Goal: Task Accomplishment & Management: Manage account settings

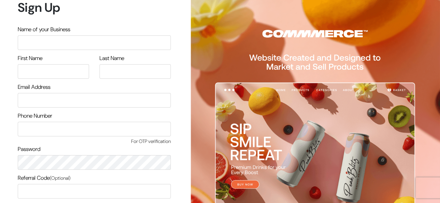
scroll to position [59, 0]
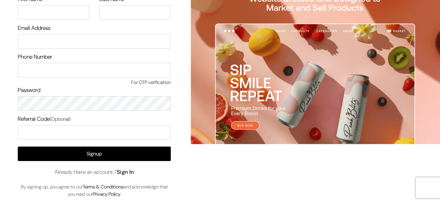
click at [134, 169] on link "Sign In" at bounding box center [125, 172] width 17 height 7
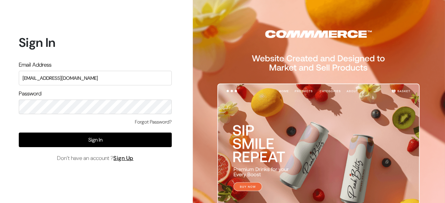
type input "surajp@outdoinc.com"
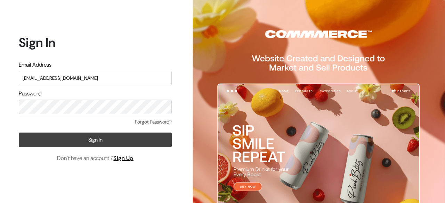
click at [125, 142] on button "Sign In" at bounding box center [95, 140] width 153 height 15
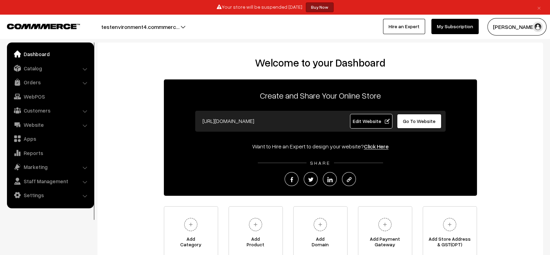
click at [36, 187] on ul "Dashboard Catalog" at bounding box center [50, 125] width 87 height 166
click at [36, 192] on link "Settings" at bounding box center [50, 194] width 83 height 13
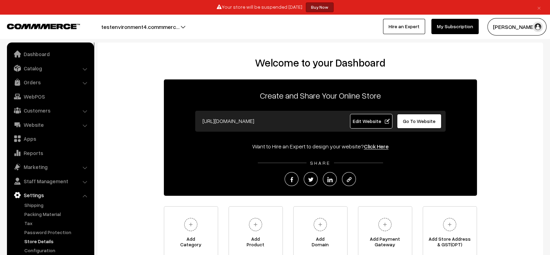
click at [37, 239] on link "Store Details" at bounding box center [57, 240] width 69 height 7
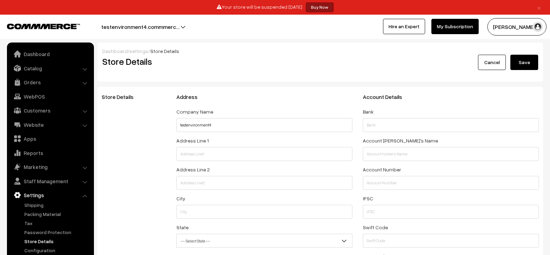
select select "99"
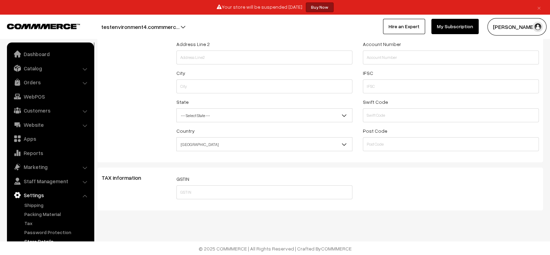
click at [523, 22] on button "[PERSON_NAME]" at bounding box center [516, 26] width 59 height 17
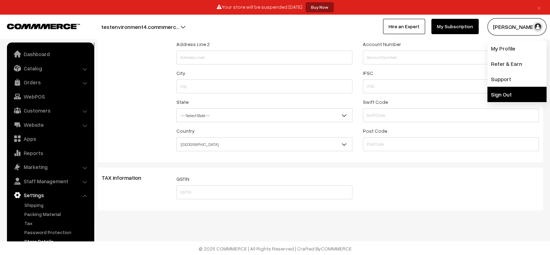
click at [501, 95] on link "Sign Out" at bounding box center [516, 94] width 59 height 15
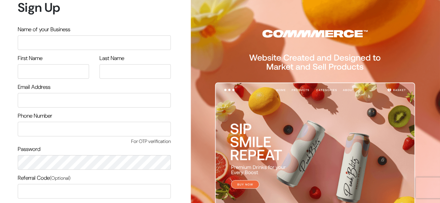
scroll to position [59, 0]
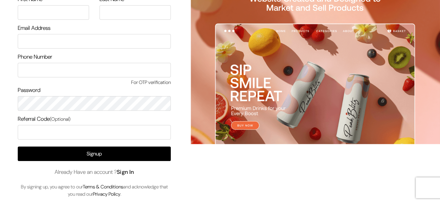
click at [127, 173] on link "Sign In" at bounding box center [125, 172] width 17 height 7
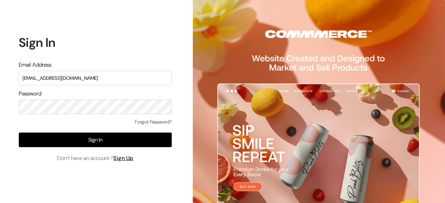
type input "[EMAIL_ADDRESS][DOMAIN_NAME]"
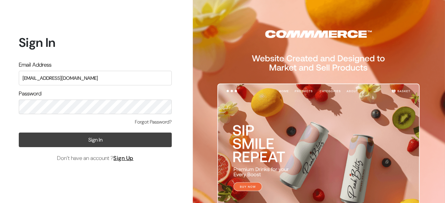
click at [106, 140] on button "Sign In" at bounding box center [95, 140] width 153 height 15
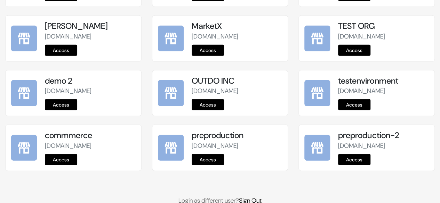
scroll to position [937, 0]
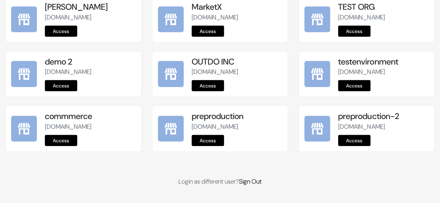
click at [215, 146] on link "Access" at bounding box center [208, 140] width 32 height 11
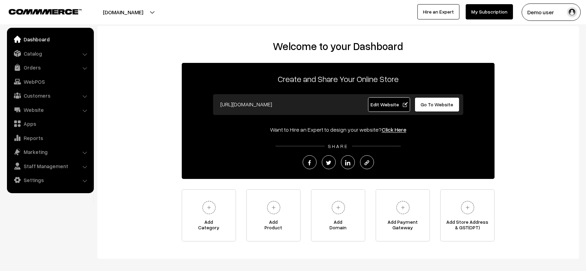
click at [54, 180] on link "Settings" at bounding box center [50, 180] width 83 height 13
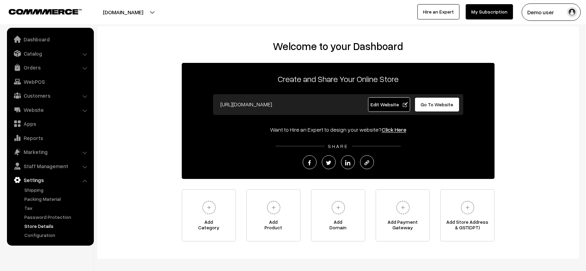
click at [48, 224] on link "Store Details" at bounding box center [57, 226] width 69 height 7
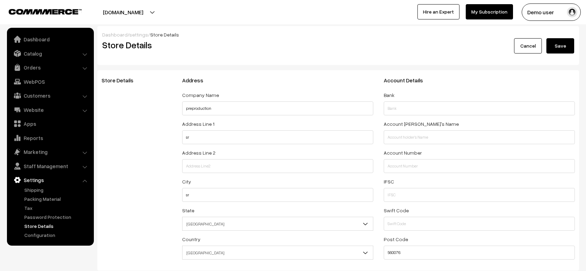
select select "99"
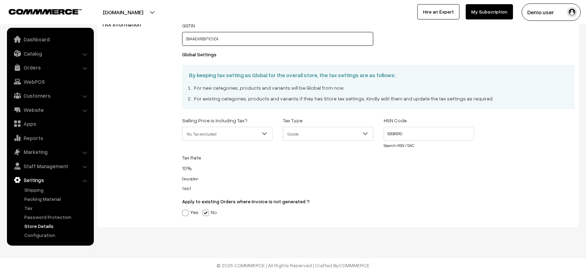
click at [230, 41] on input "29AAEXR2971C1ZA" at bounding box center [277, 39] width 191 height 14
